Goal: Find specific page/section: Find specific page/section

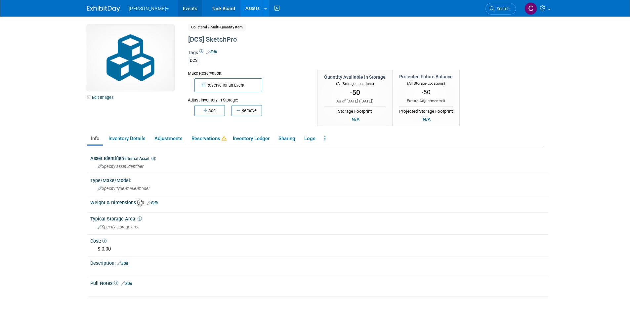
click at [178, 6] on link "Events" at bounding box center [190, 8] width 24 height 17
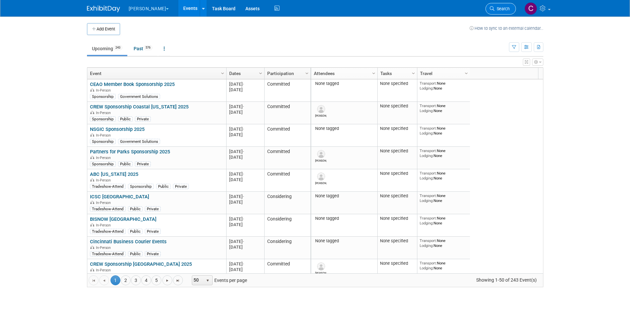
click at [488, 3] on link "Search" at bounding box center [500, 9] width 30 height 12
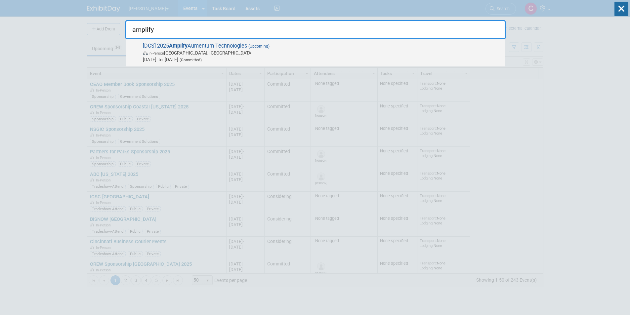
type input "amplify"
click at [210, 50] on span "In-Person [GEOGRAPHIC_DATA], [GEOGRAPHIC_DATA]" at bounding box center [322, 53] width 359 height 7
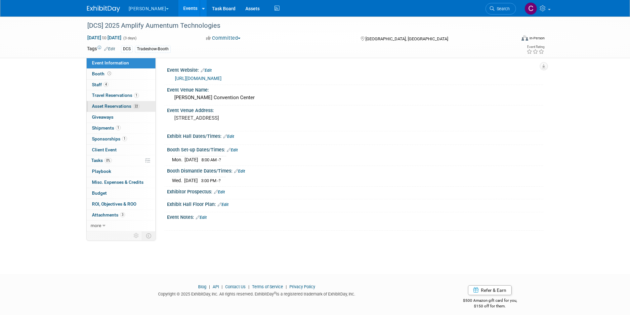
click at [101, 105] on span "Asset Reservations 22" at bounding box center [116, 105] width 48 height 5
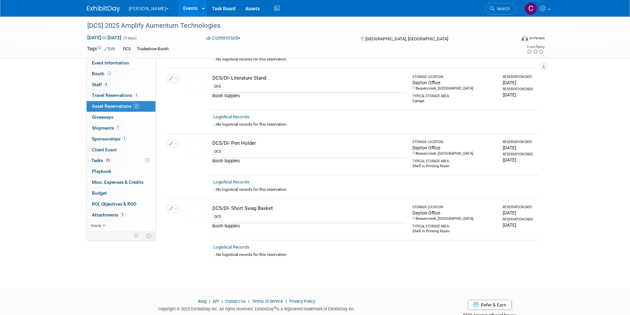
scroll to position [1381, 0]
